Goal: Information Seeking & Learning: Learn about a topic

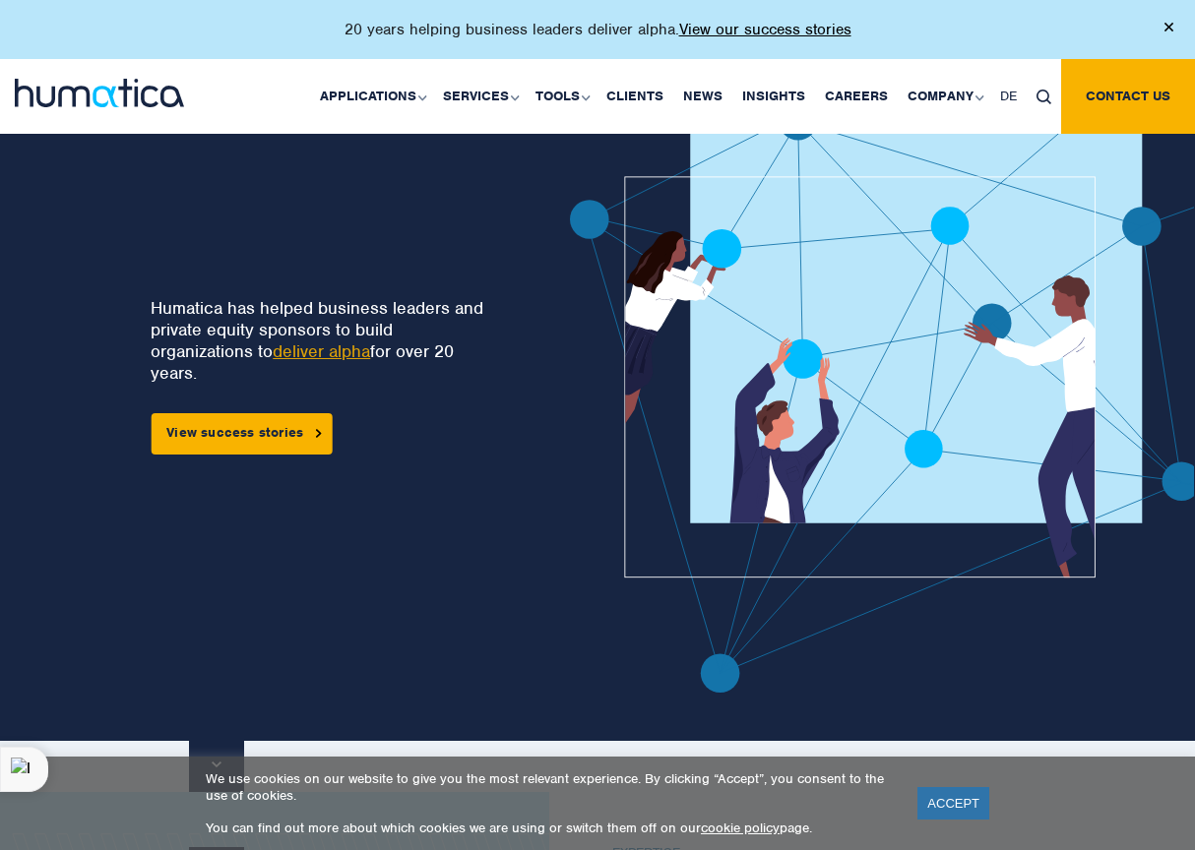
scroll to position [31, 0]
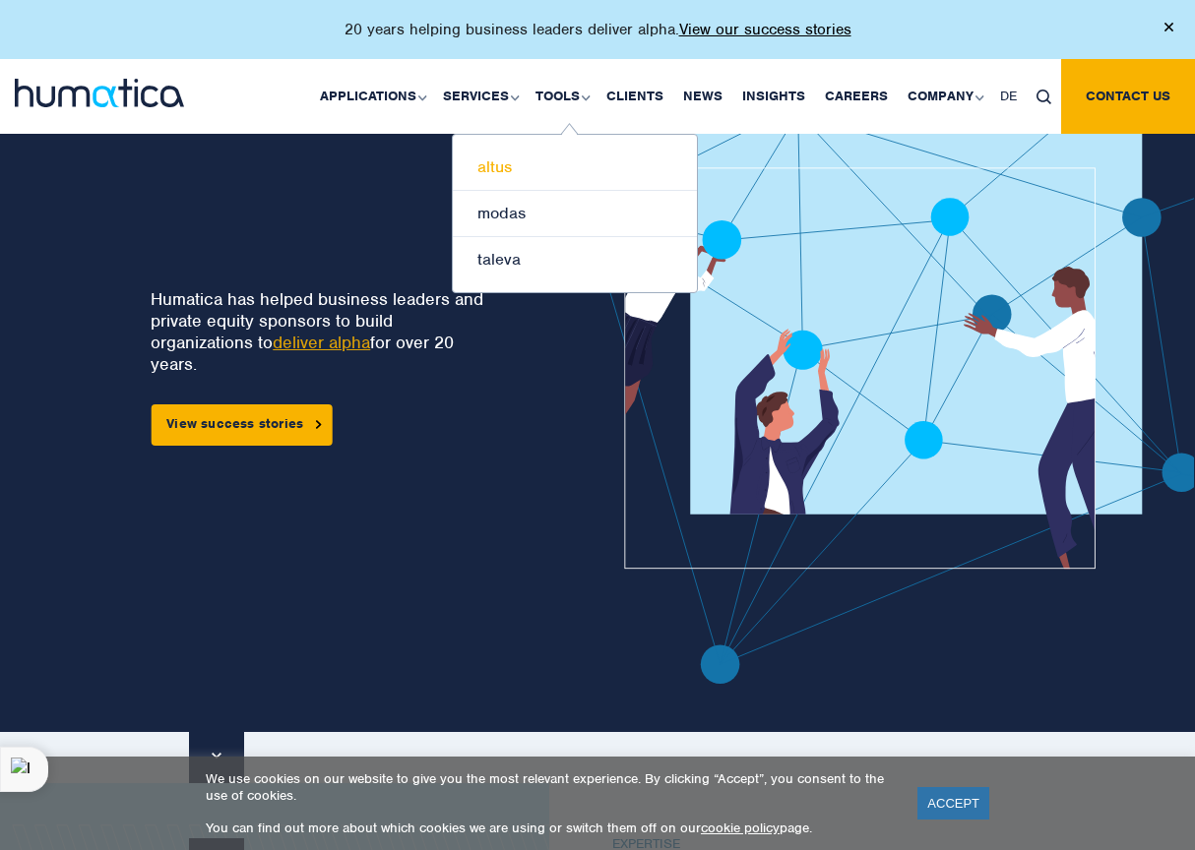
click at [534, 162] on link "altus" at bounding box center [575, 168] width 244 height 46
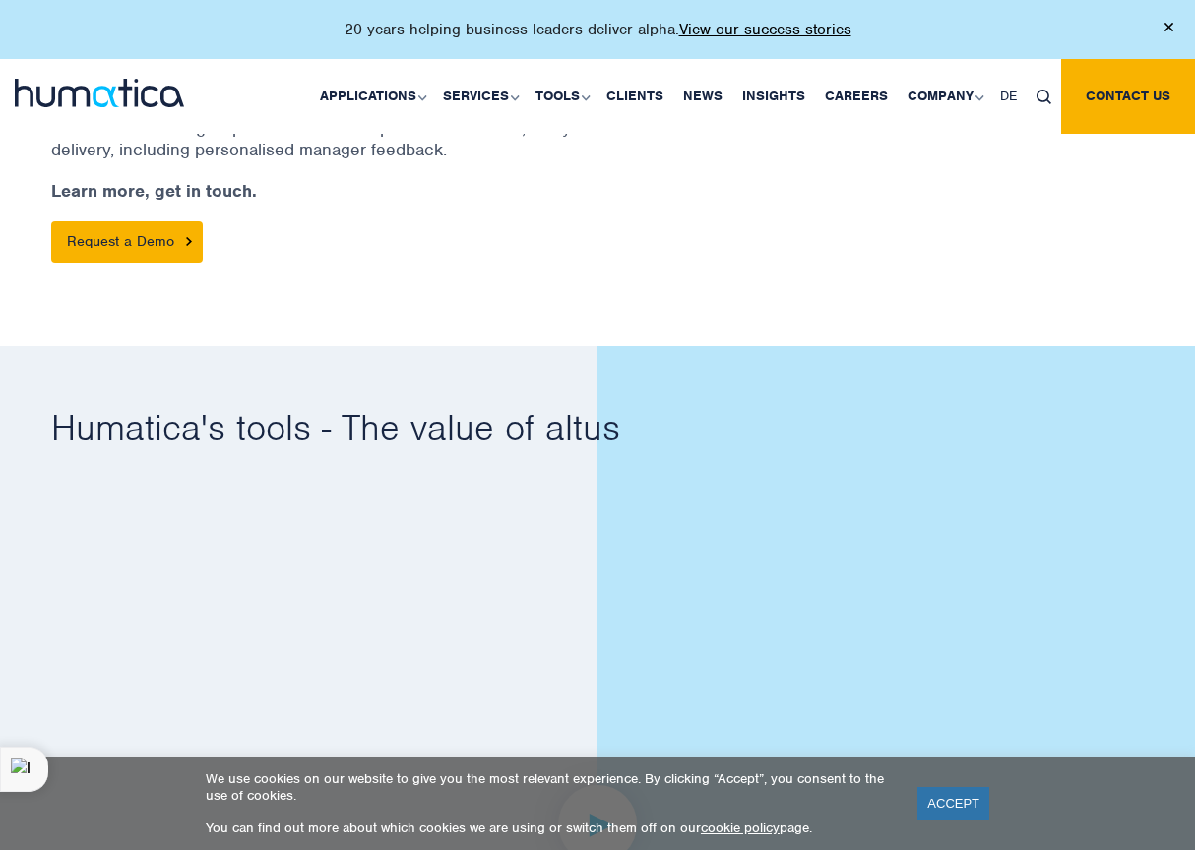
scroll to position [923, 0]
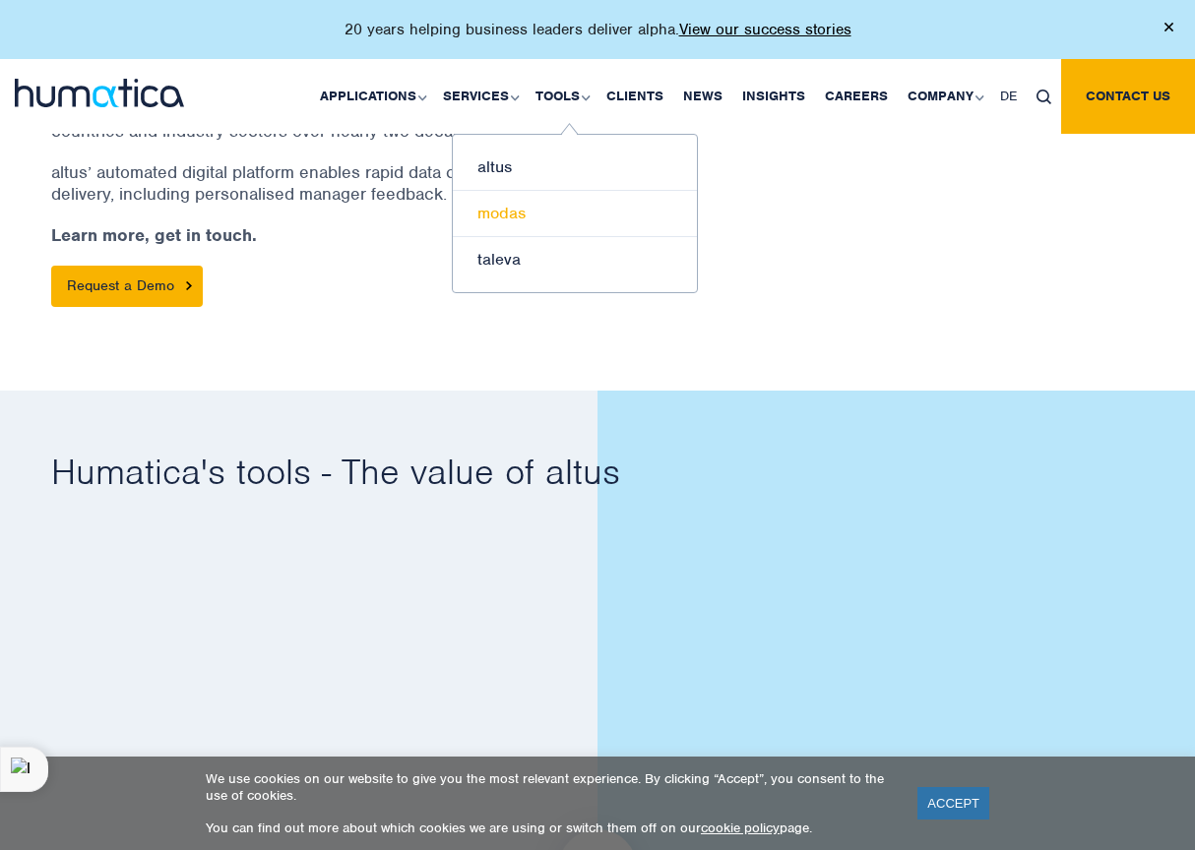
click at [542, 213] on link "modas" at bounding box center [575, 214] width 244 height 46
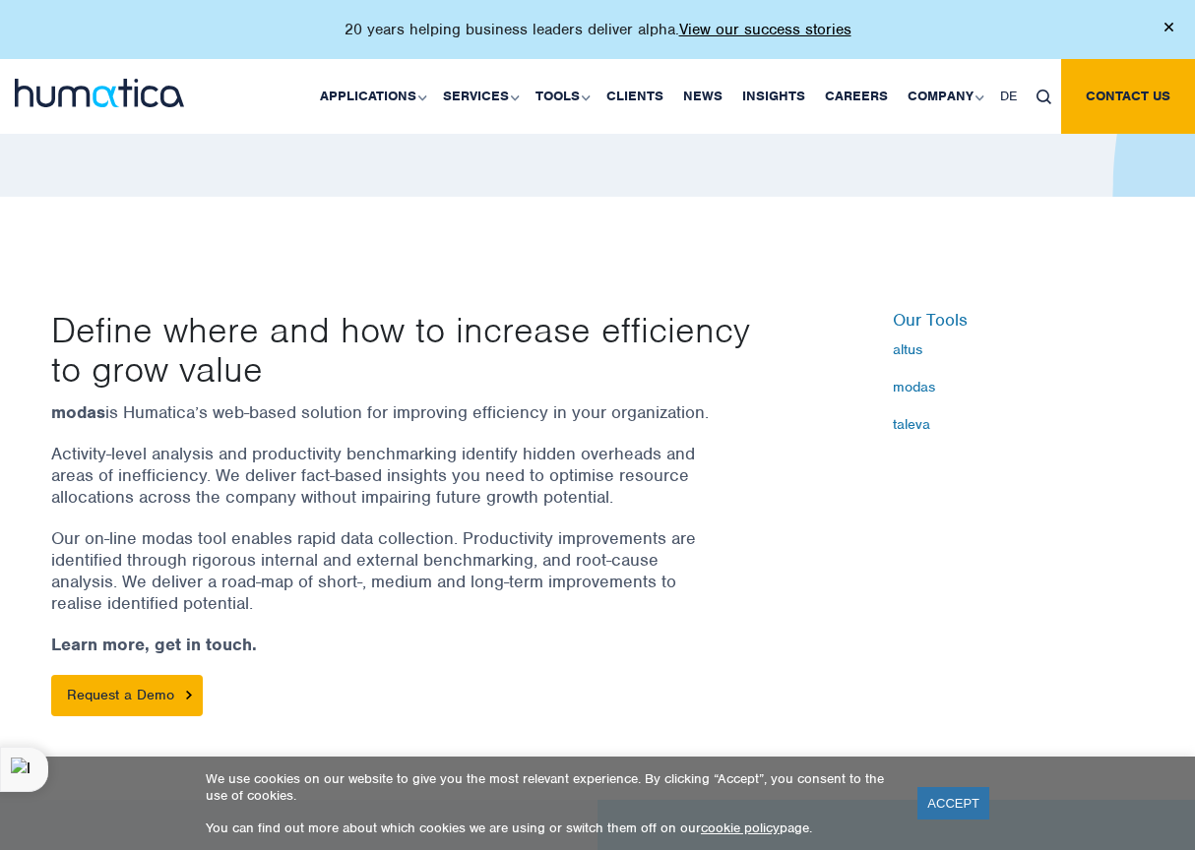
scroll to position [435, 0]
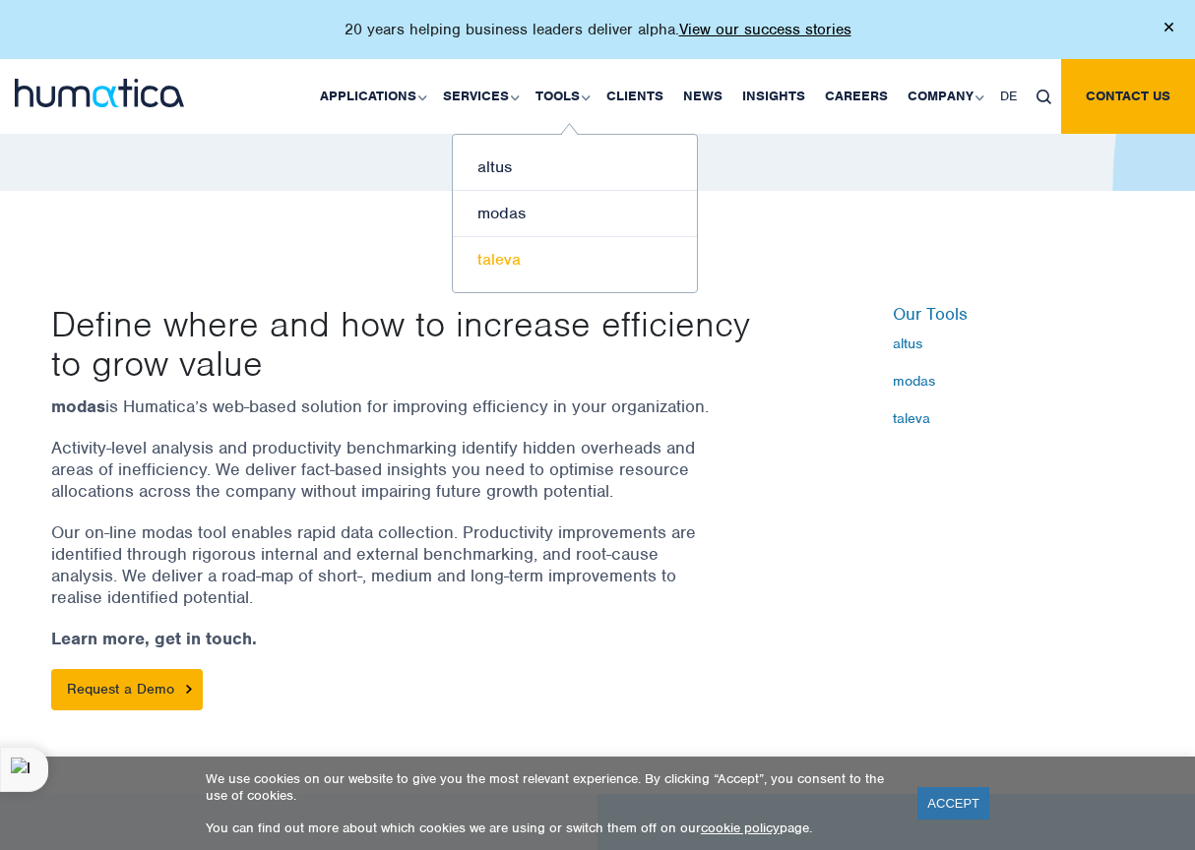
click at [509, 256] on link "taleva" at bounding box center [575, 259] width 244 height 45
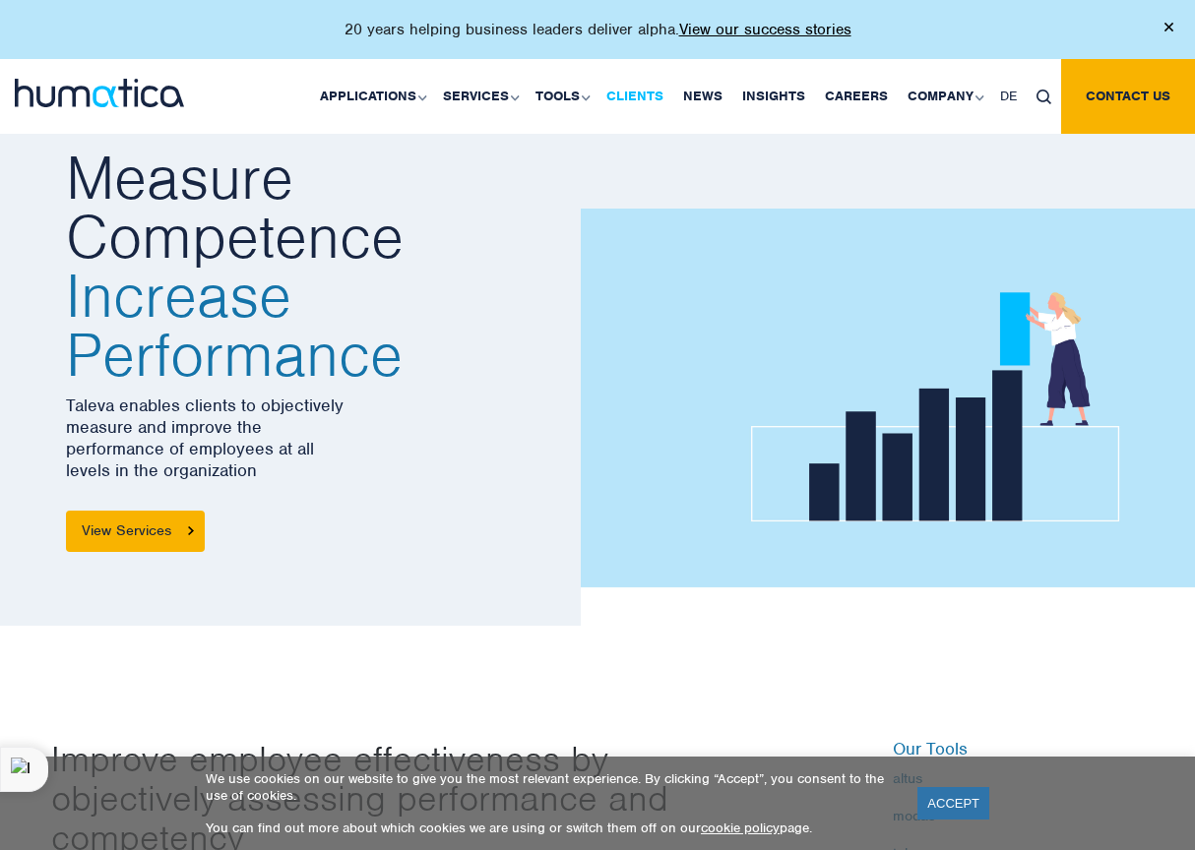
click at [615, 87] on link "Clients" at bounding box center [634, 96] width 77 height 75
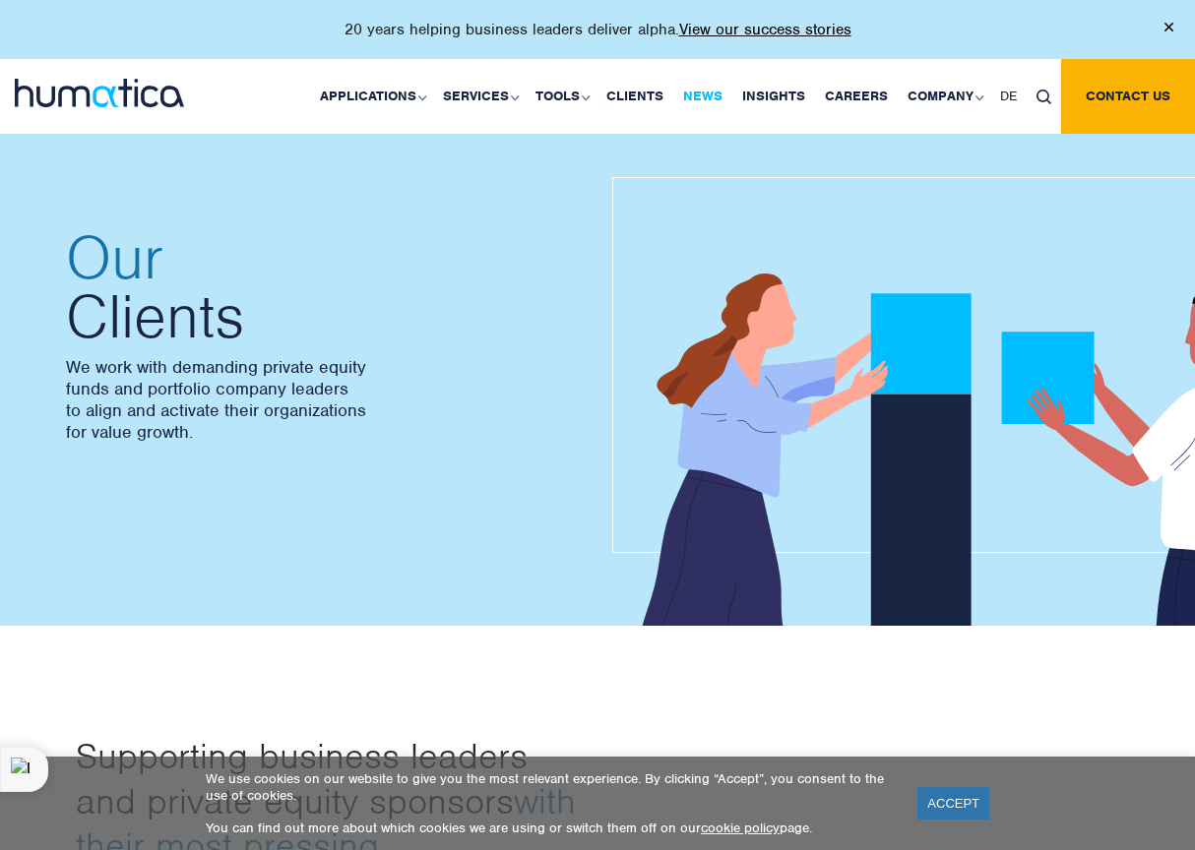
click at [704, 90] on link "News" at bounding box center [702, 96] width 59 height 75
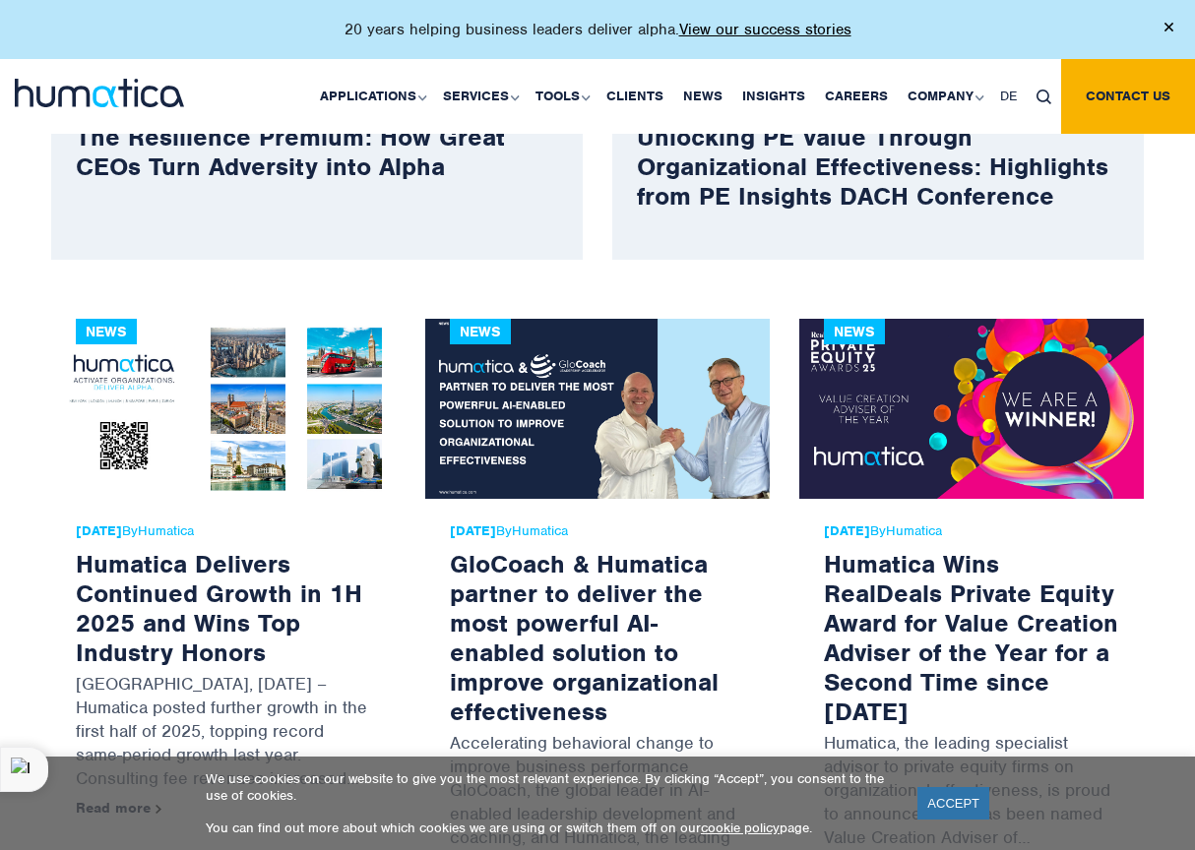
scroll to position [92, 0]
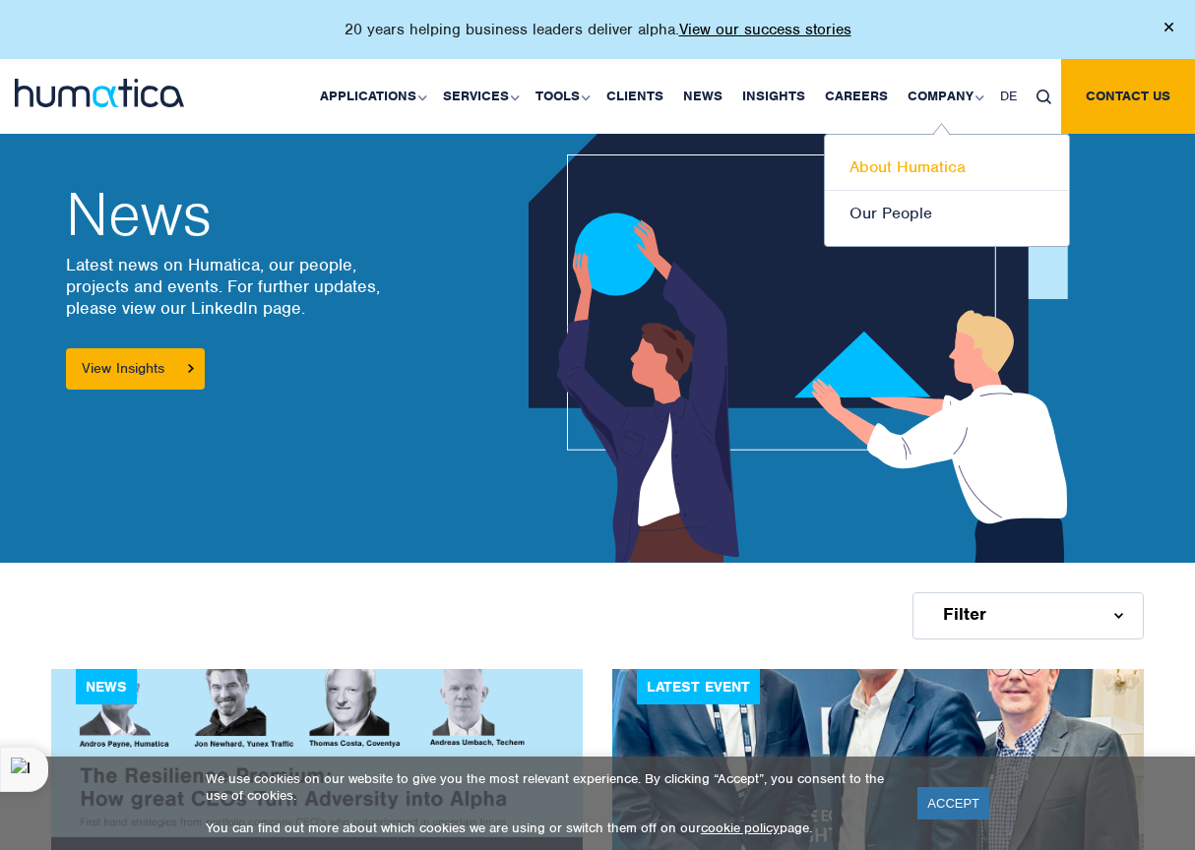
click at [922, 152] on link "About Humatica" at bounding box center [947, 168] width 244 height 46
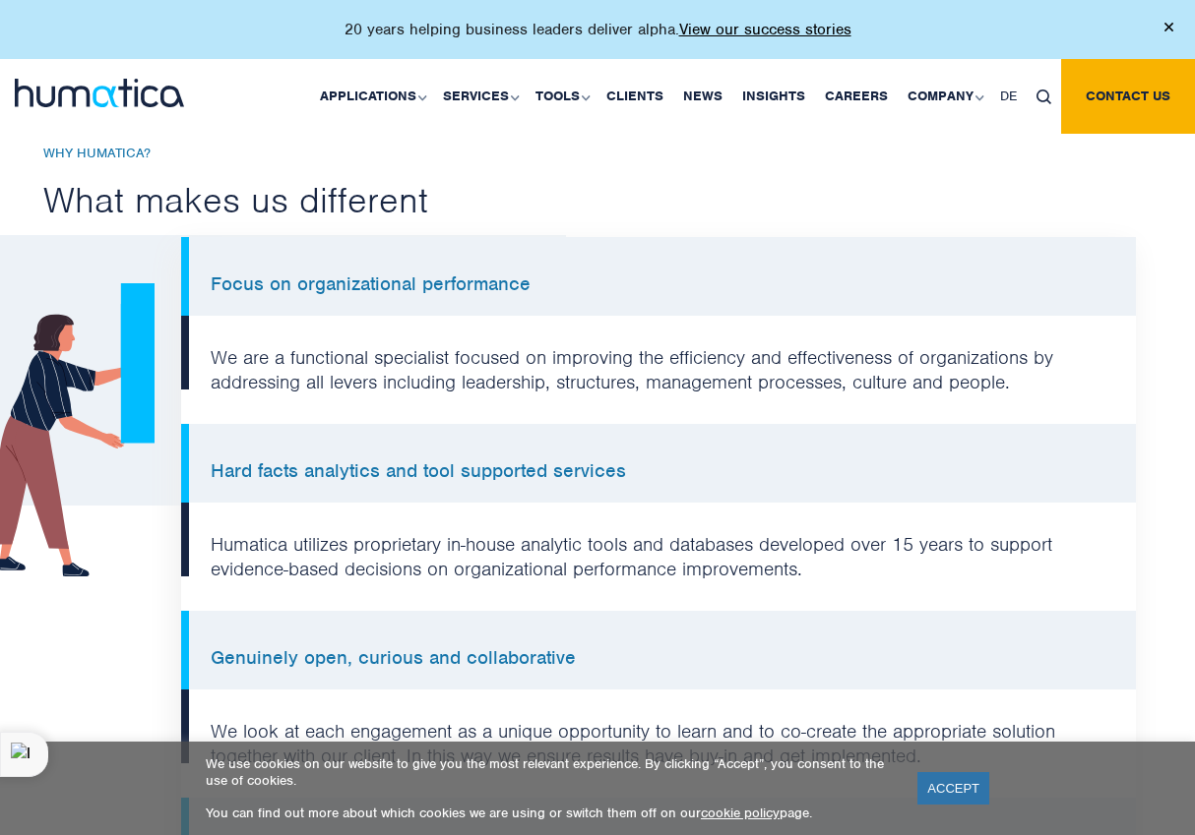
scroll to position [1424, 10]
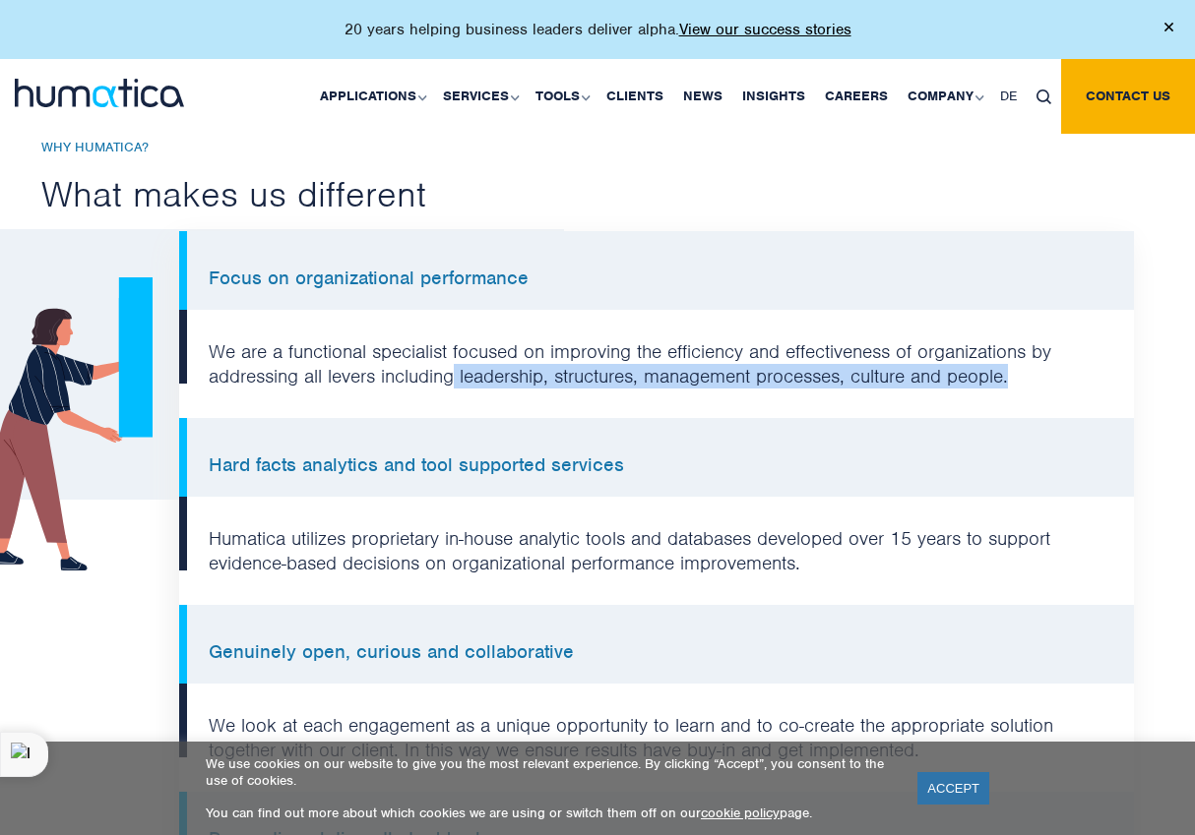
drag, startPoint x: 460, startPoint y: 364, endPoint x: 1045, endPoint y: 363, distance: 584.5
click at [1045, 363] on li "We are a functional specialist focused on improving the efficiency and effectiv…" at bounding box center [656, 364] width 954 height 108
copy li "leadership, structures, management processes, culture and people."
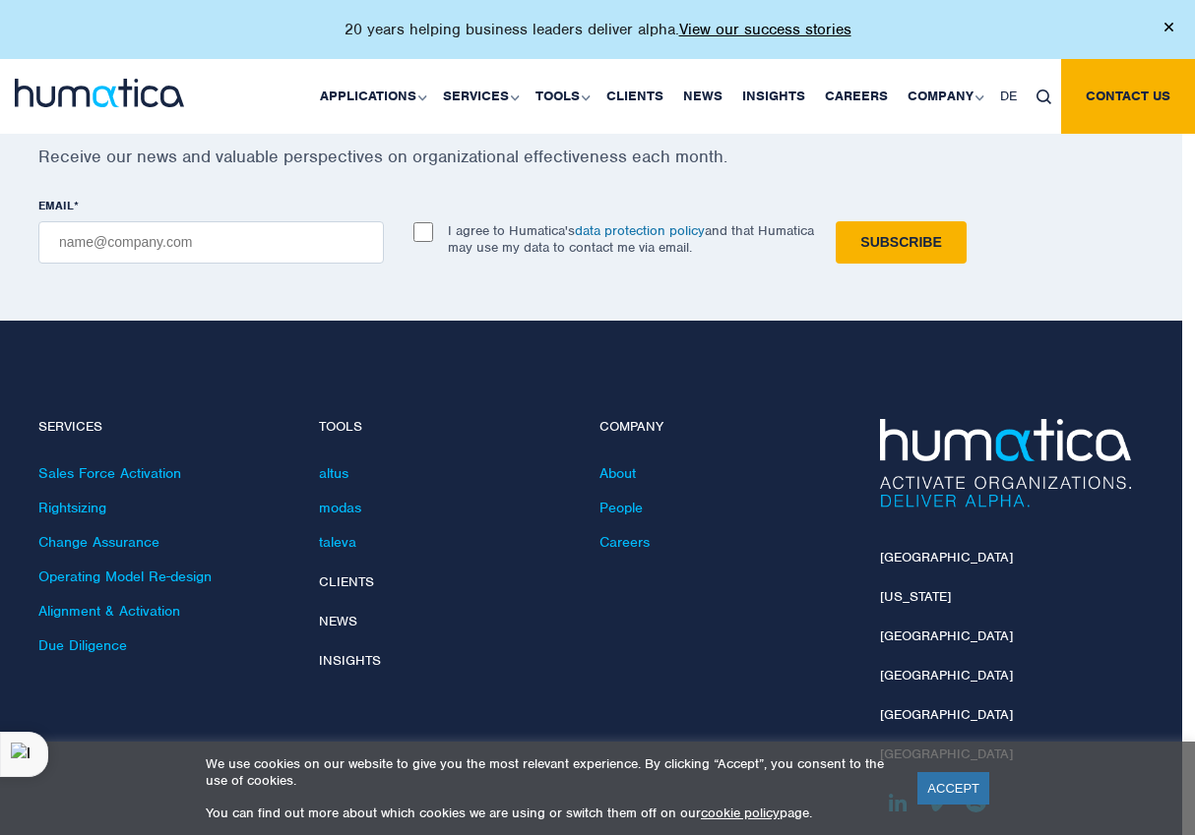
scroll to position [4651, 13]
